Goal: Complete application form: Complete application form

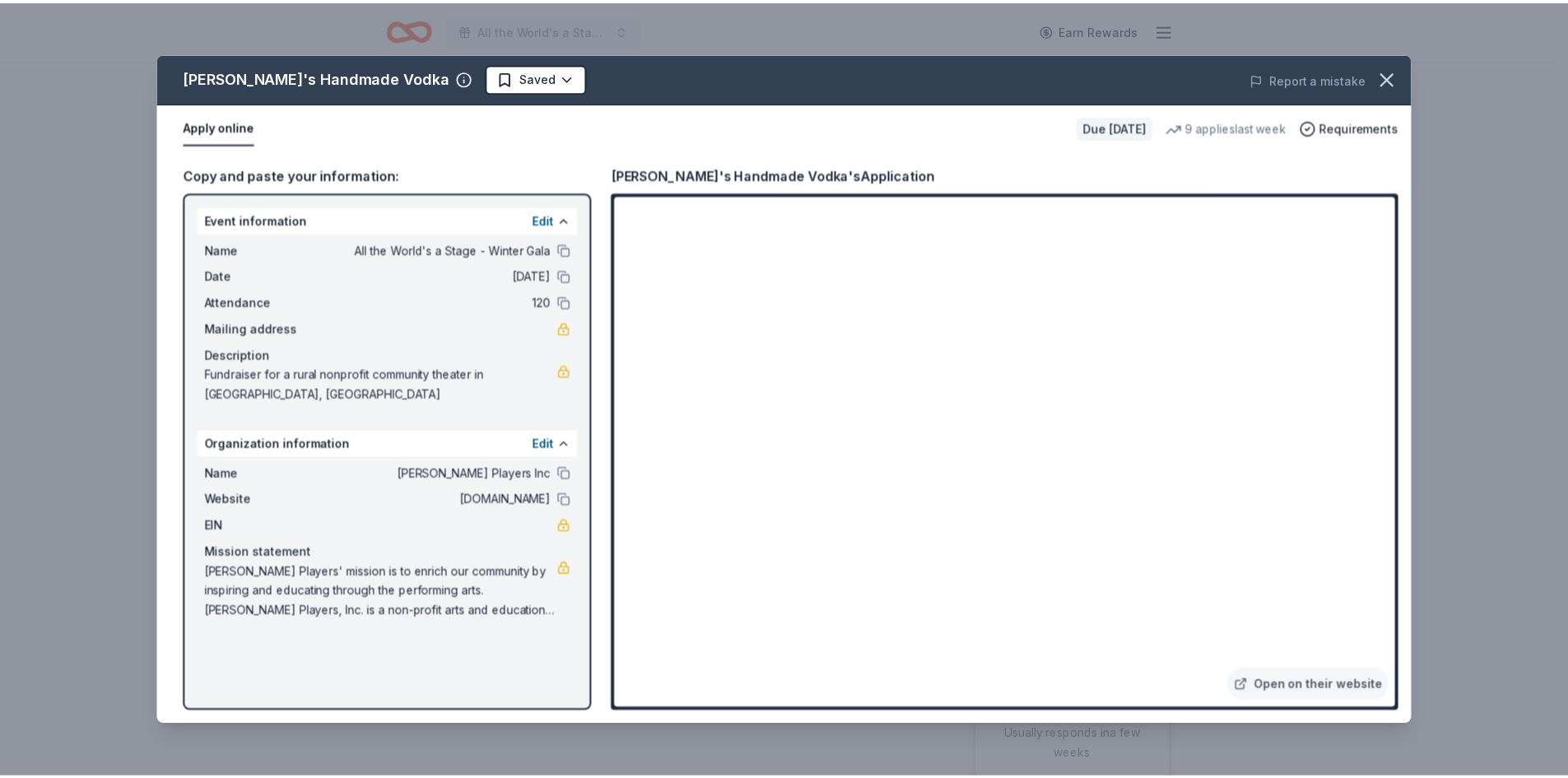
scroll to position [247, 0]
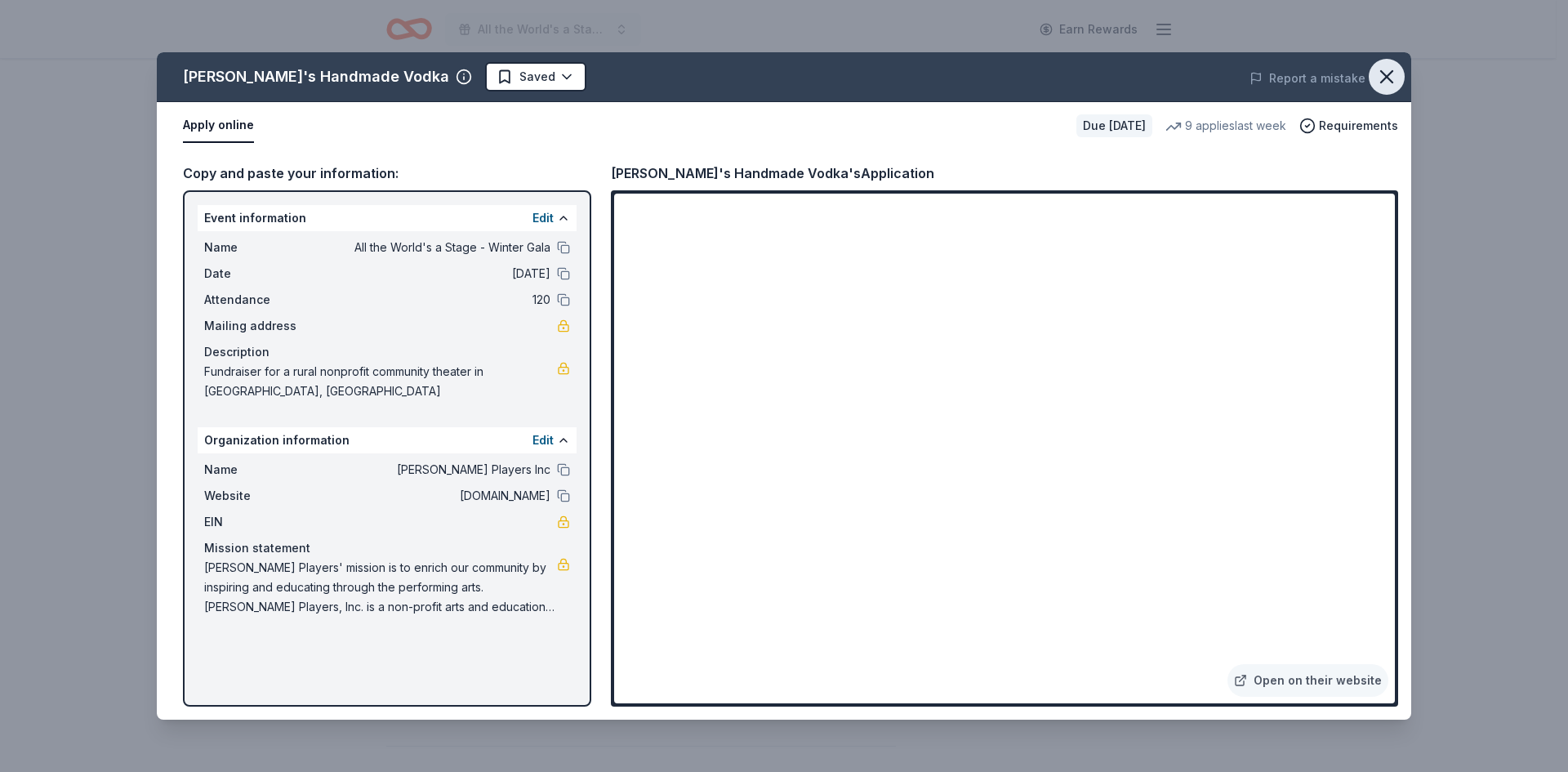
click at [1385, 73] on icon "button" at bounding box center [1386, 77] width 23 height 23
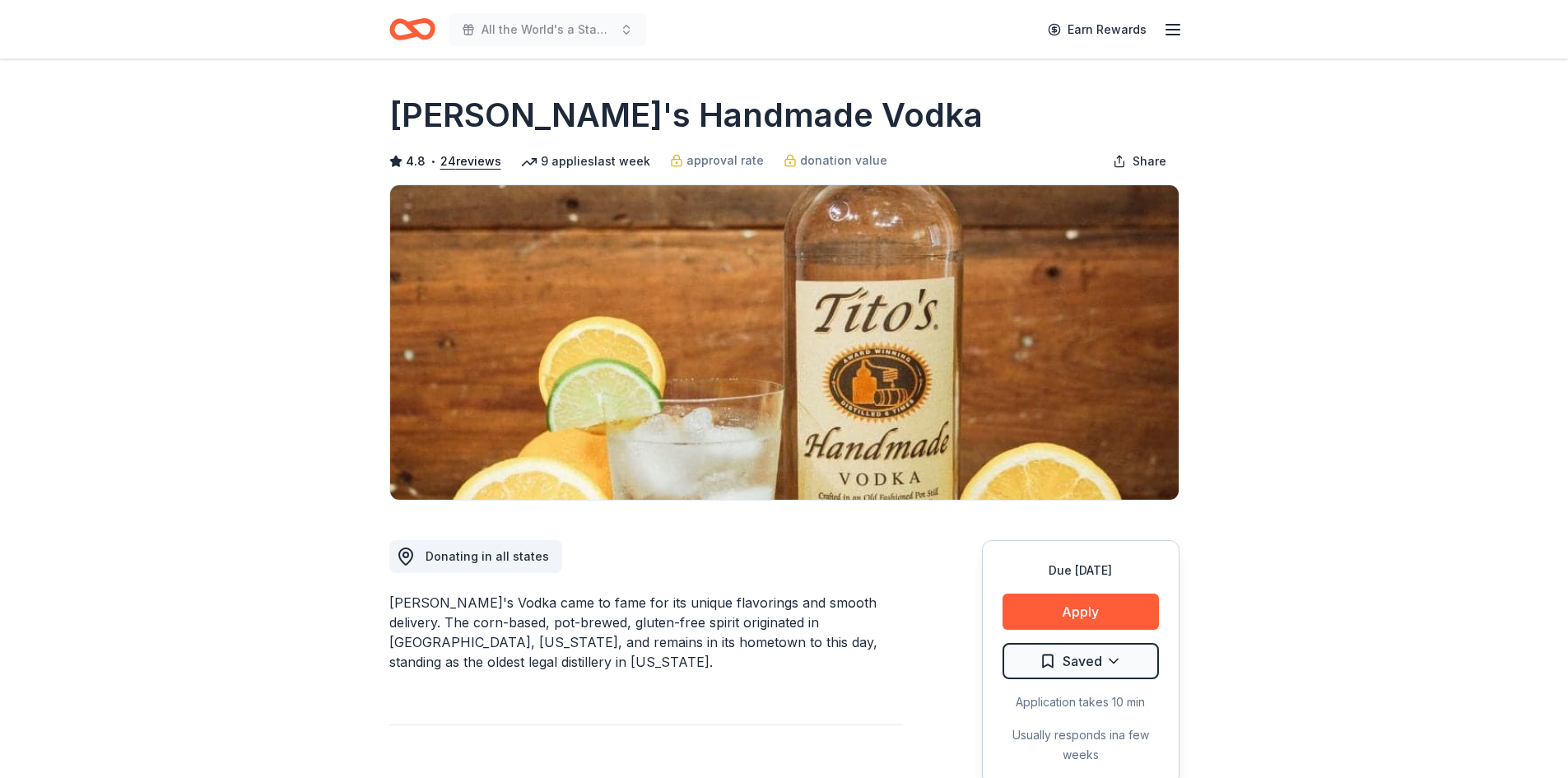
scroll to position [82, 0]
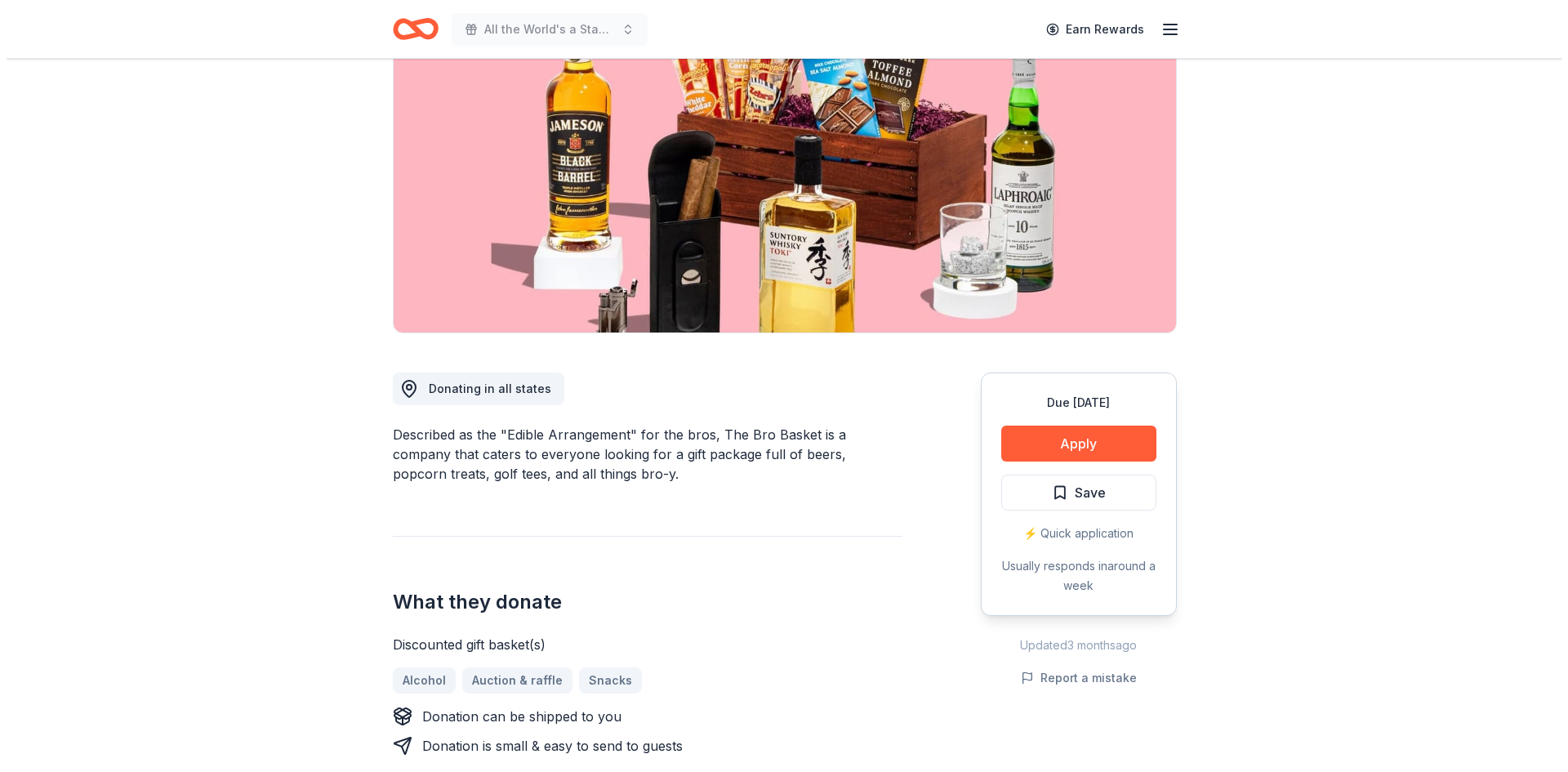
scroll to position [81, 0]
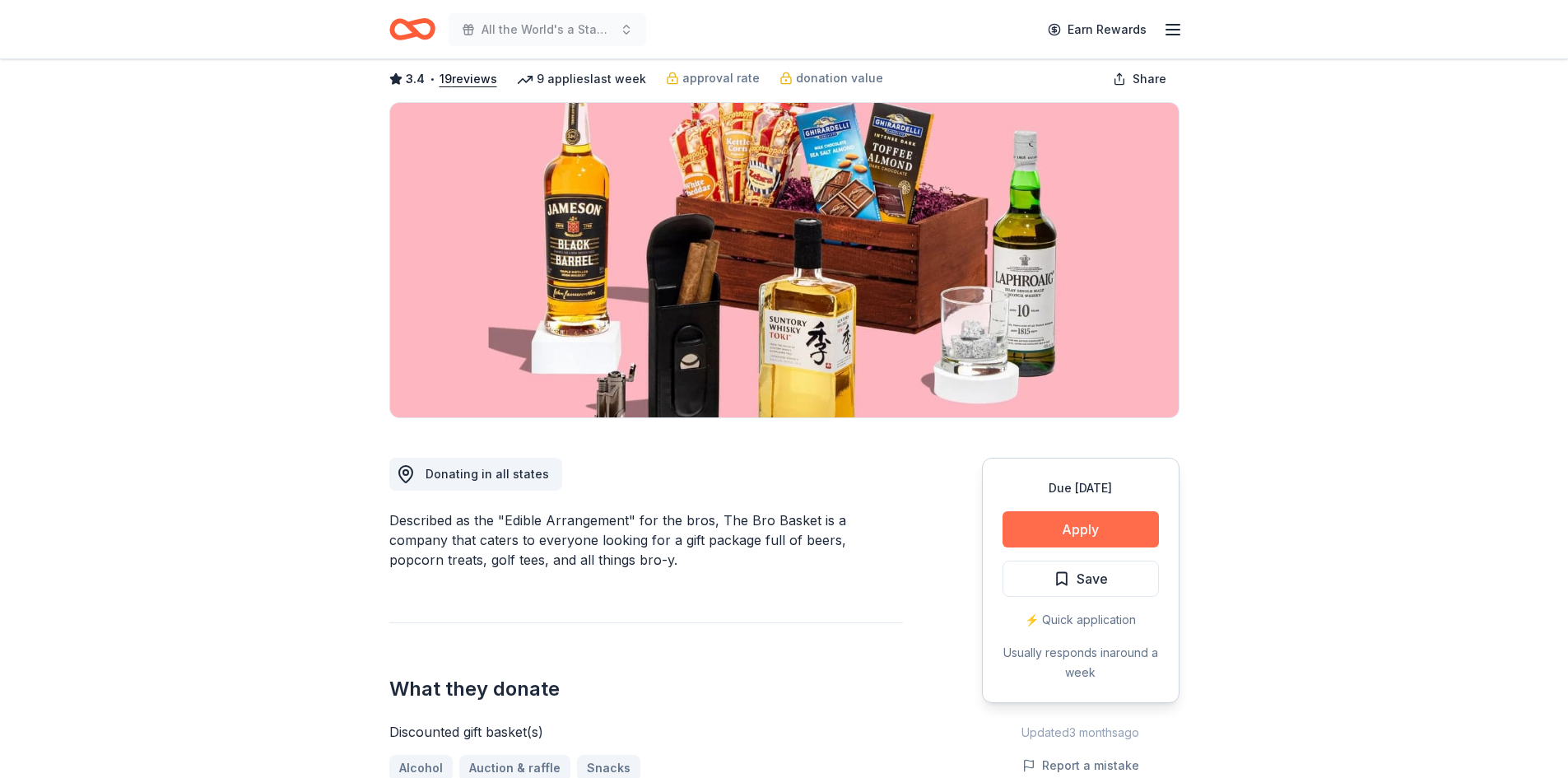
click at [1060, 531] on button "Apply" at bounding box center [1081, 529] width 157 height 36
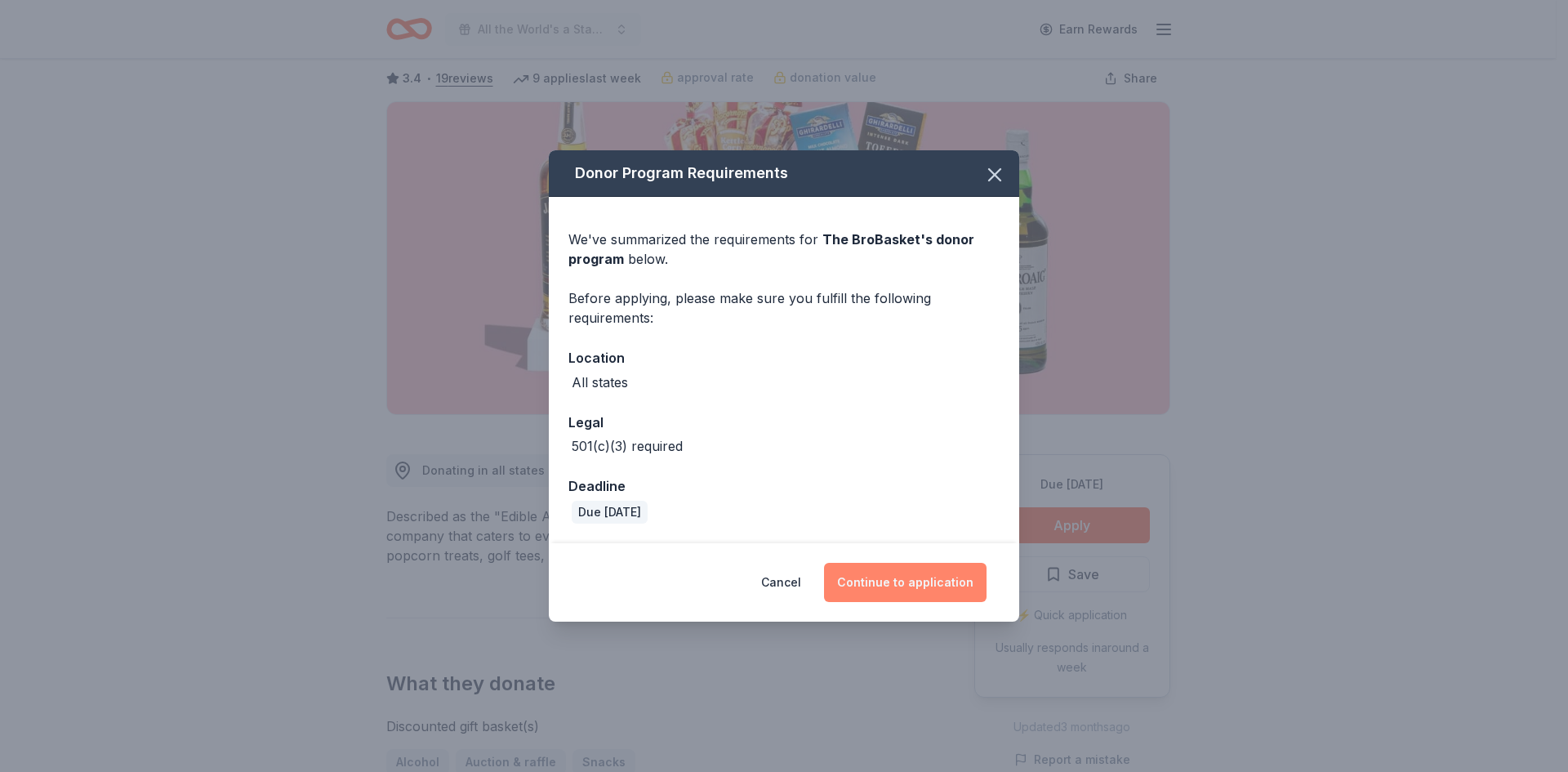
click at [916, 583] on button "Continue to application" at bounding box center [905, 582] width 163 height 39
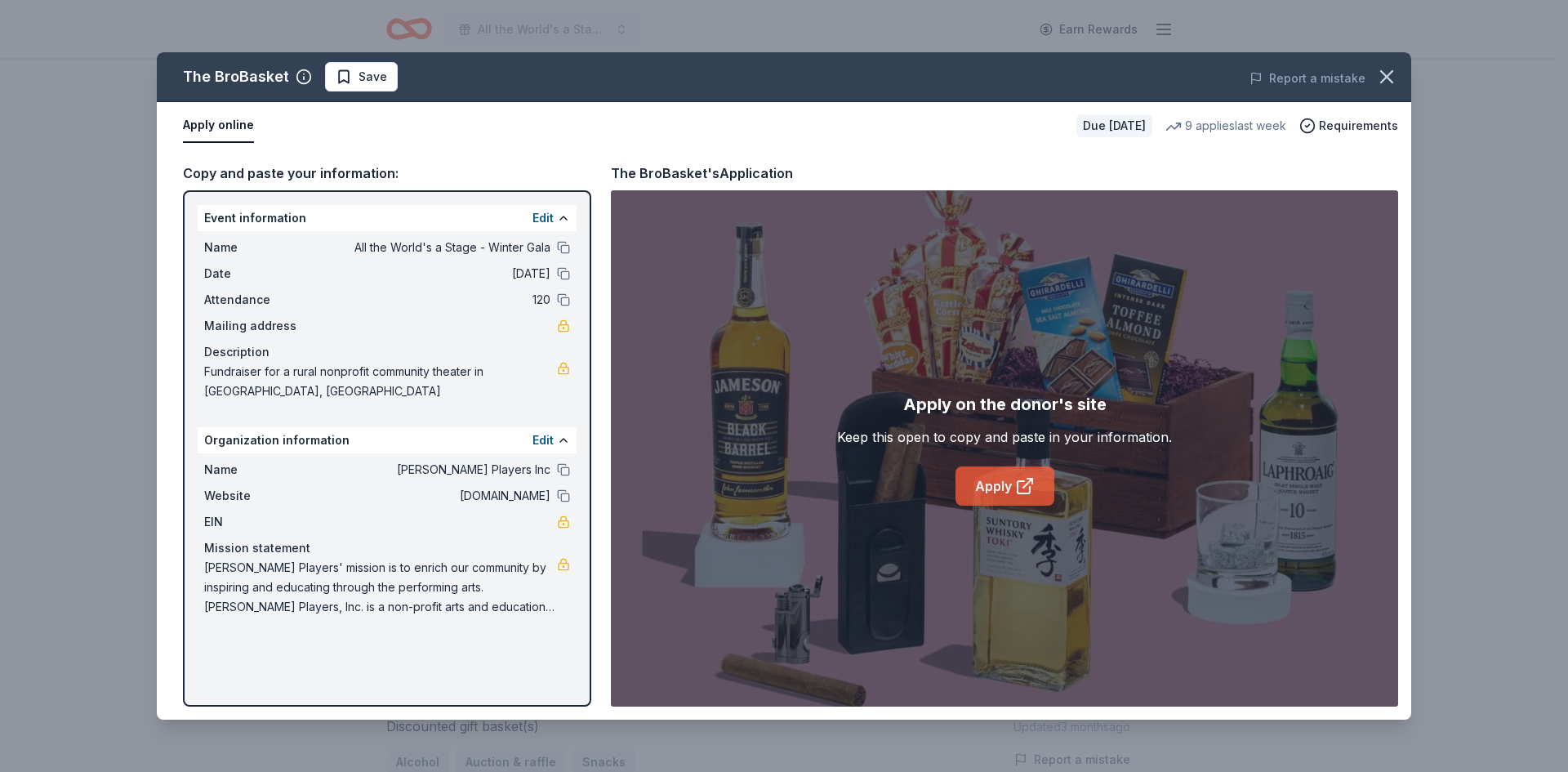
click at [1022, 490] on icon at bounding box center [1024, 486] width 19 height 19
click at [1014, 493] on link "Apply" at bounding box center [1004, 486] width 99 height 39
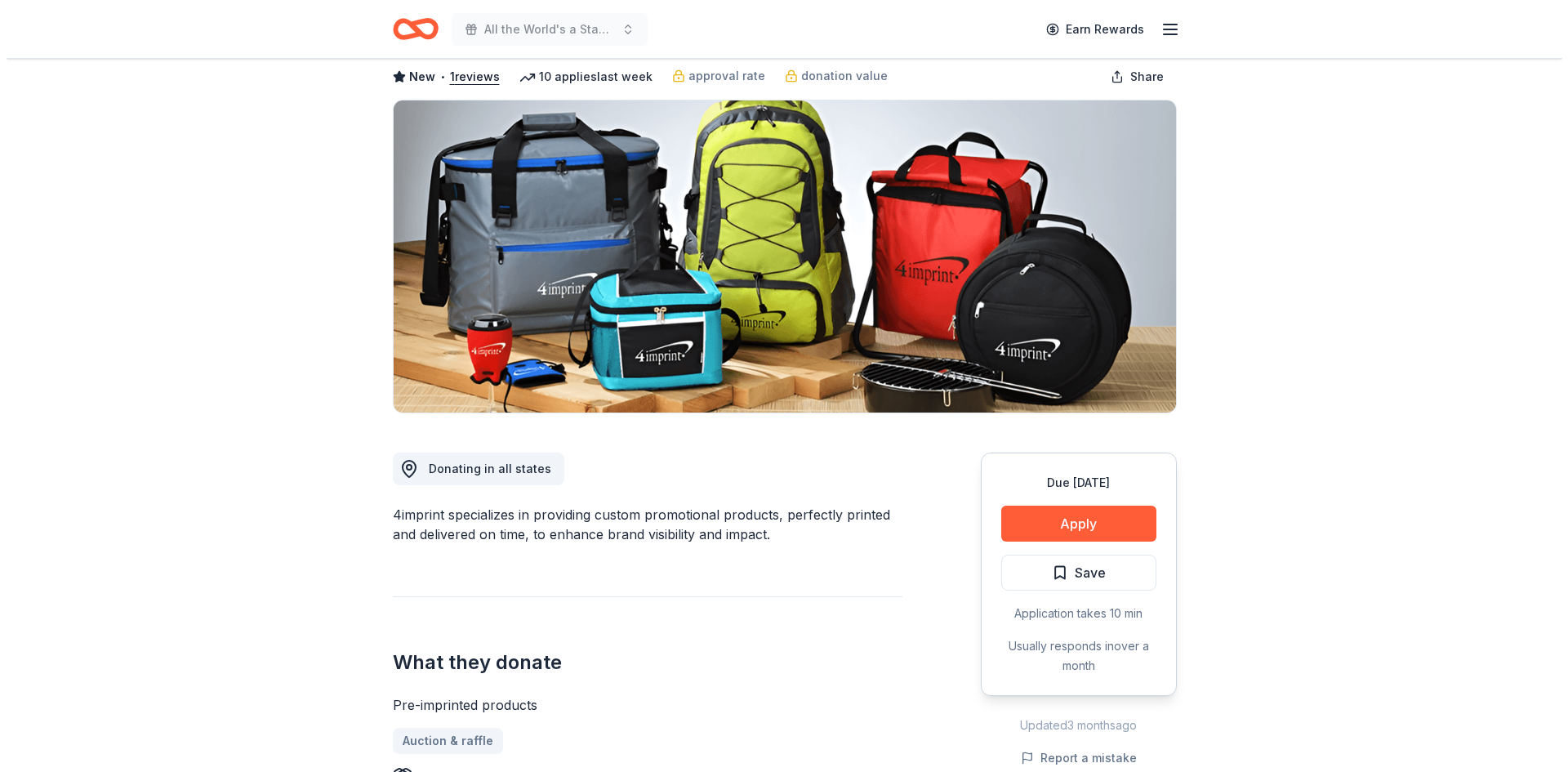
scroll to position [245, 0]
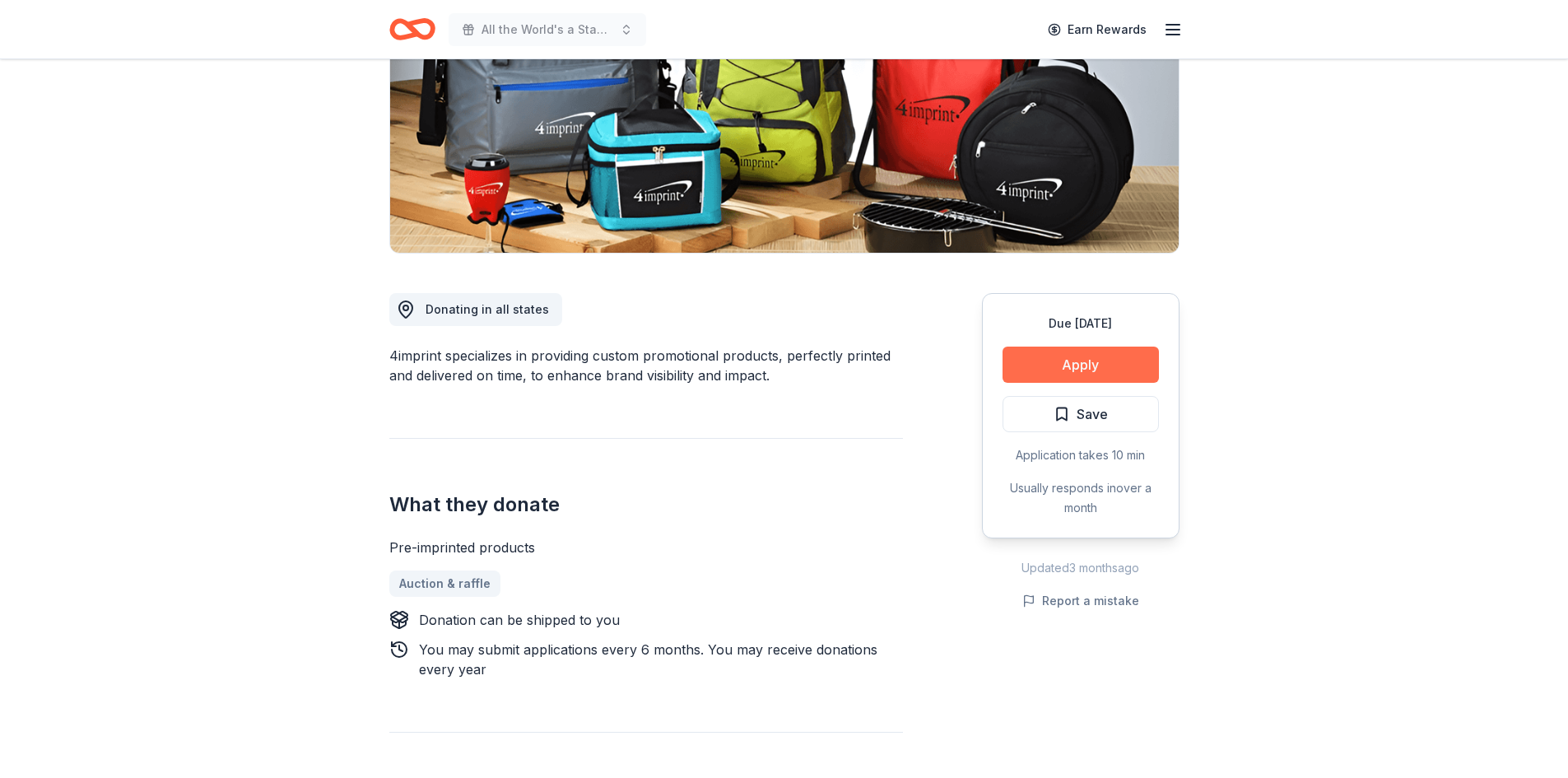
click at [1037, 355] on button "Apply" at bounding box center [1081, 364] width 157 height 36
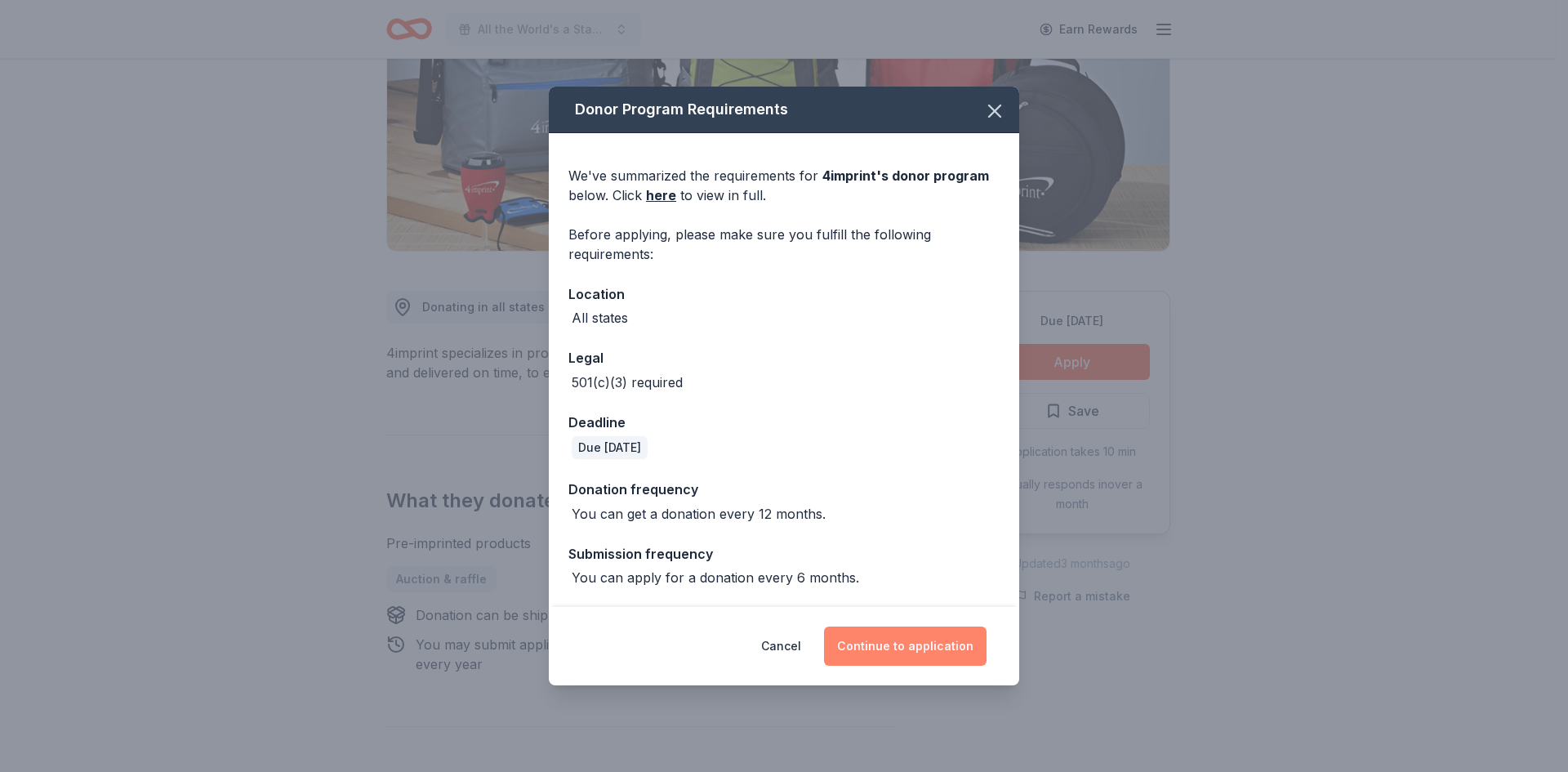
click at [896, 643] on button "Continue to application" at bounding box center [905, 646] width 163 height 39
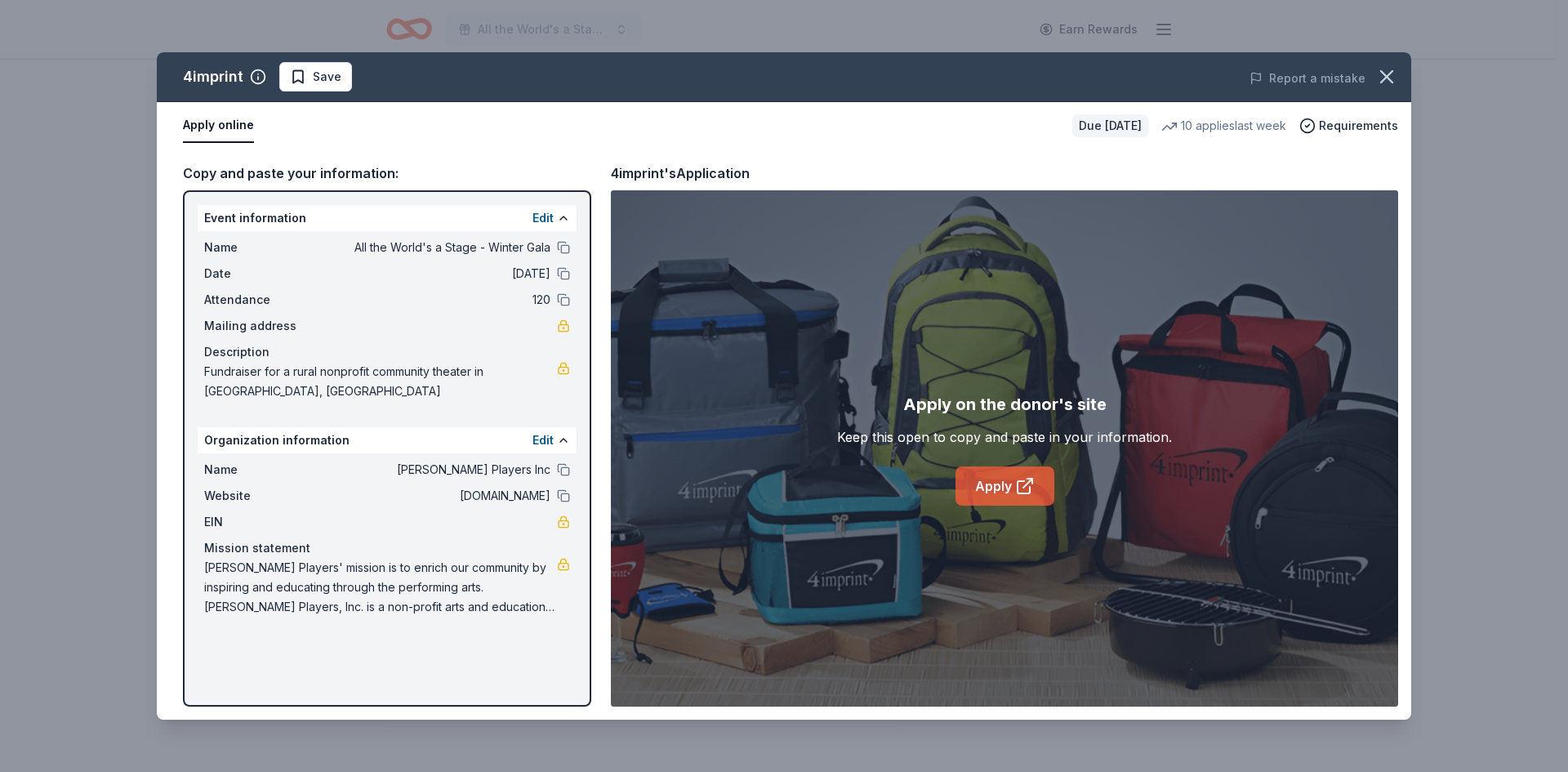
click at [1019, 491] on icon at bounding box center [1024, 486] width 19 height 19
